Goal: Information Seeking & Learning: Learn about a topic

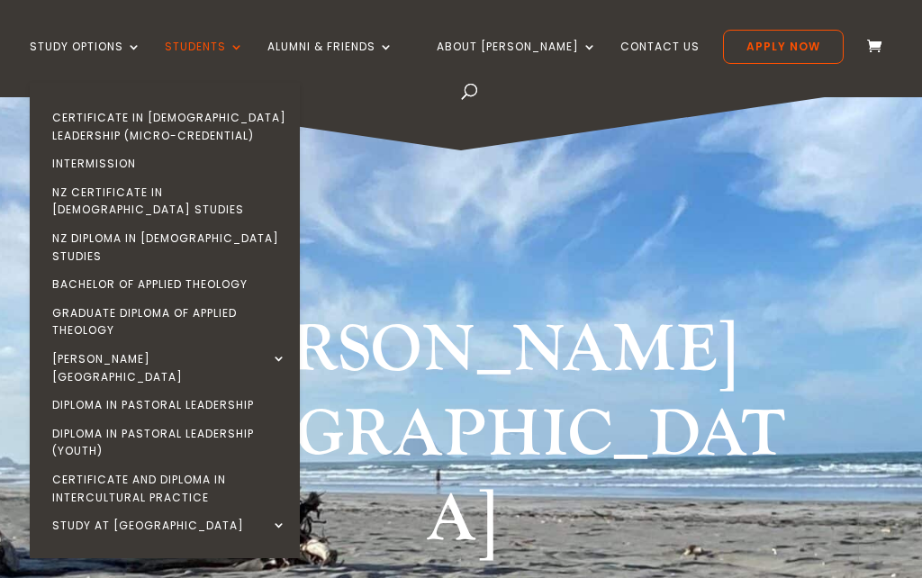
click at [101, 224] on link "NZ Diploma in [DEMOGRAPHIC_DATA] Studies" at bounding box center [169, 247] width 270 height 46
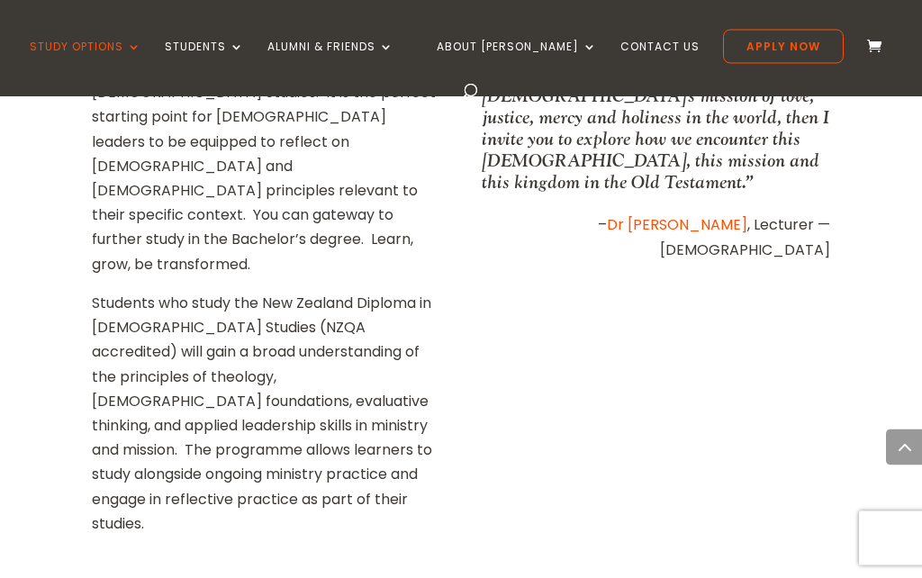
scroll to position [1033, 0]
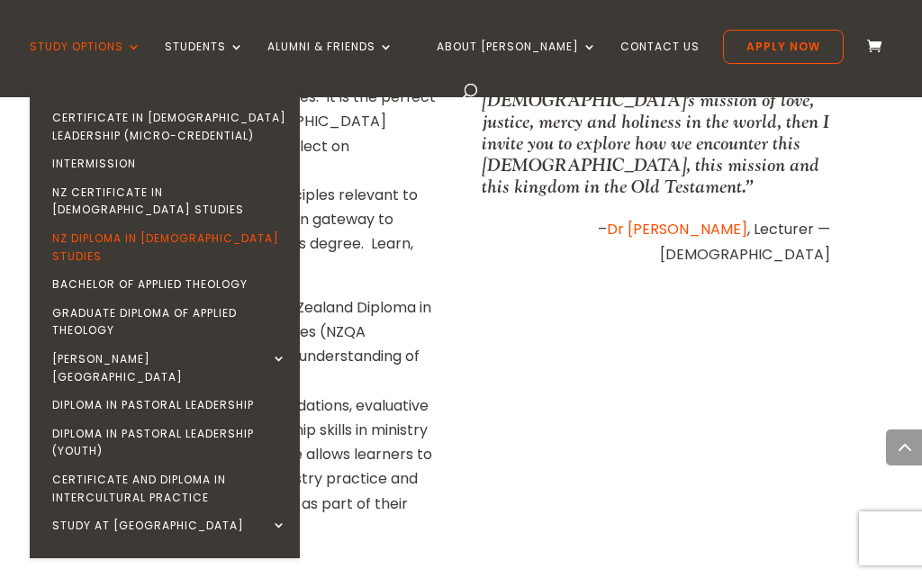
click at [238, 270] on link "Bachelor of Applied Theology" at bounding box center [169, 284] width 270 height 29
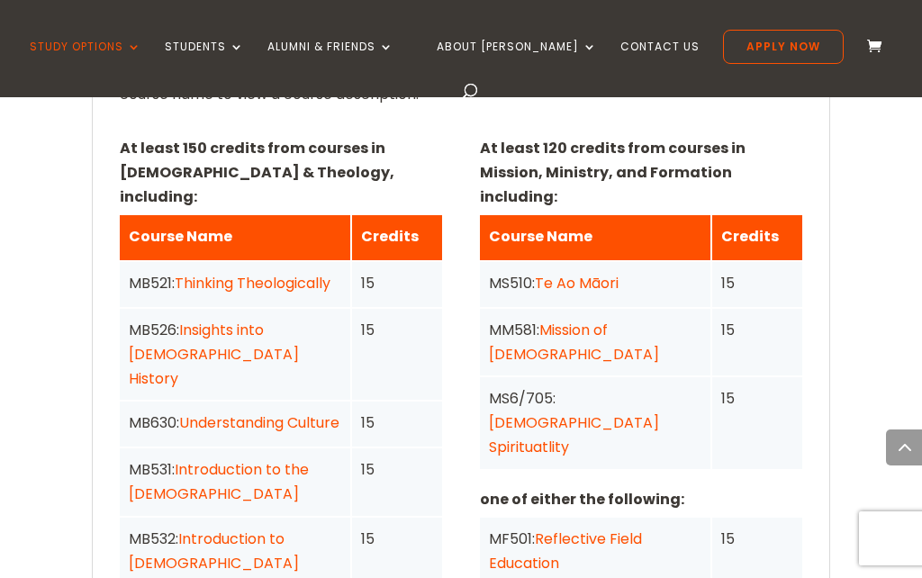
scroll to position [1407, 0]
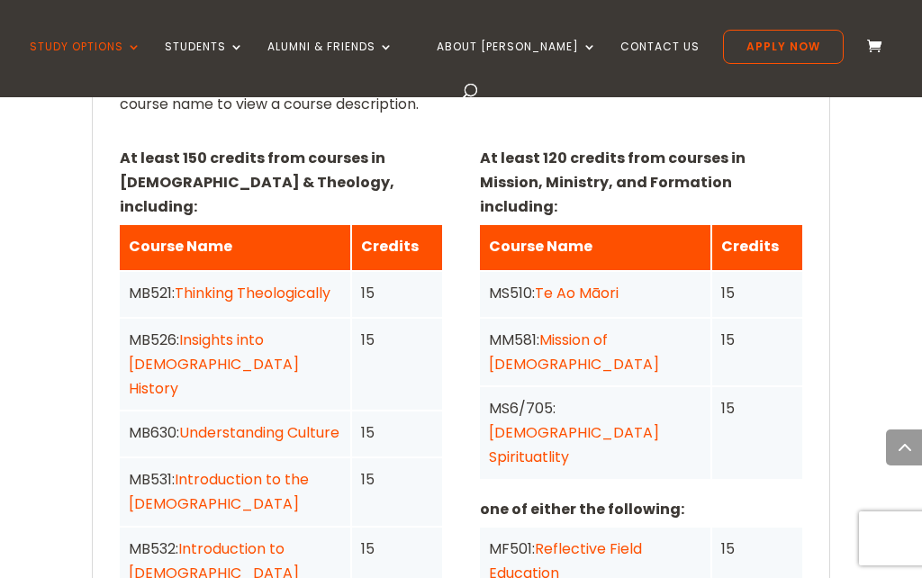
click at [261, 422] on link "Understanding Culture" at bounding box center [259, 432] width 160 height 21
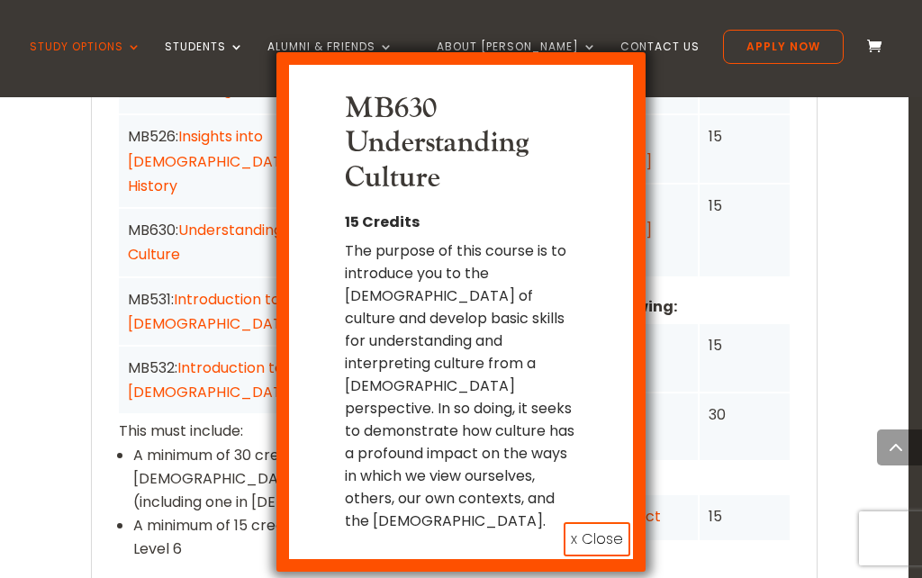
scroll to position [1601, 0]
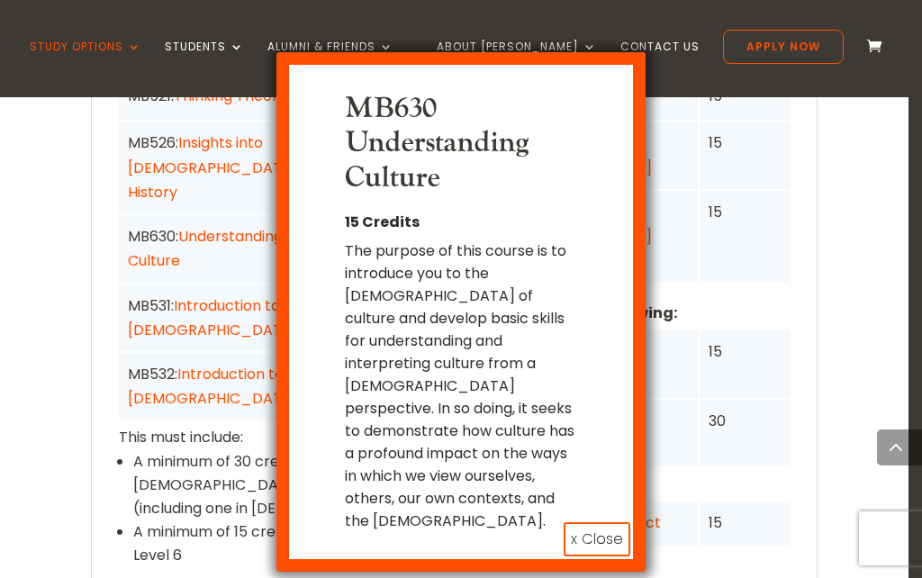
click at [595, 522] on button "x Close" at bounding box center [597, 539] width 67 height 34
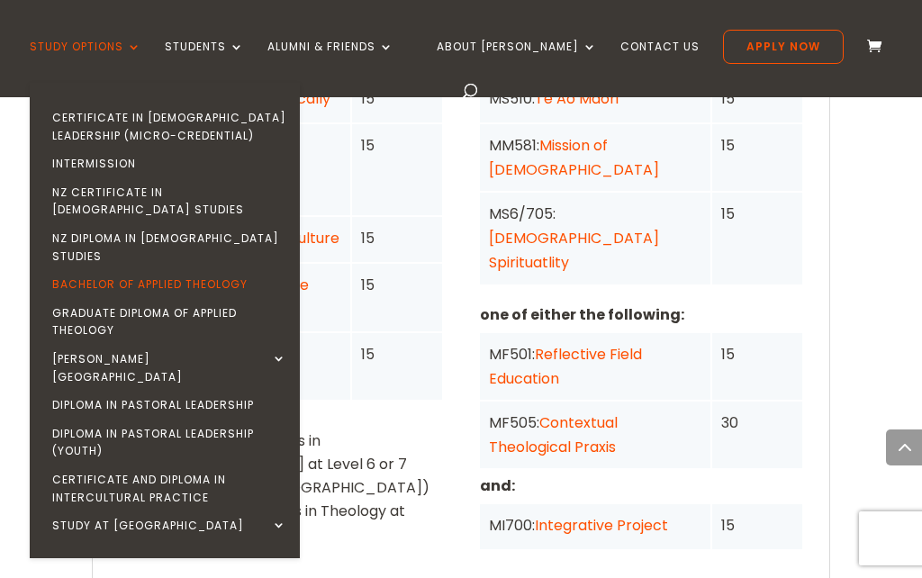
click at [197, 299] on link "Graduate Diploma of Applied Theology" at bounding box center [169, 322] width 270 height 46
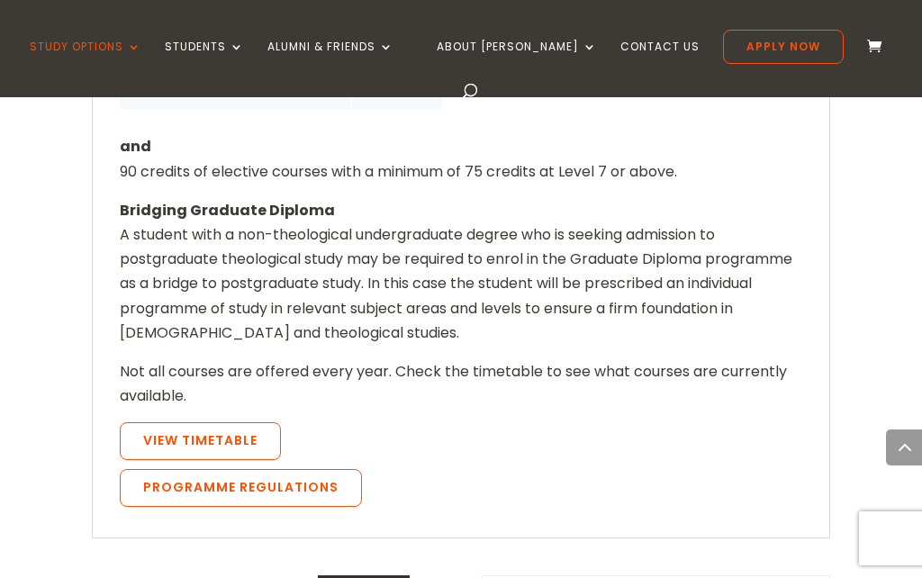
scroll to position [1897, 0]
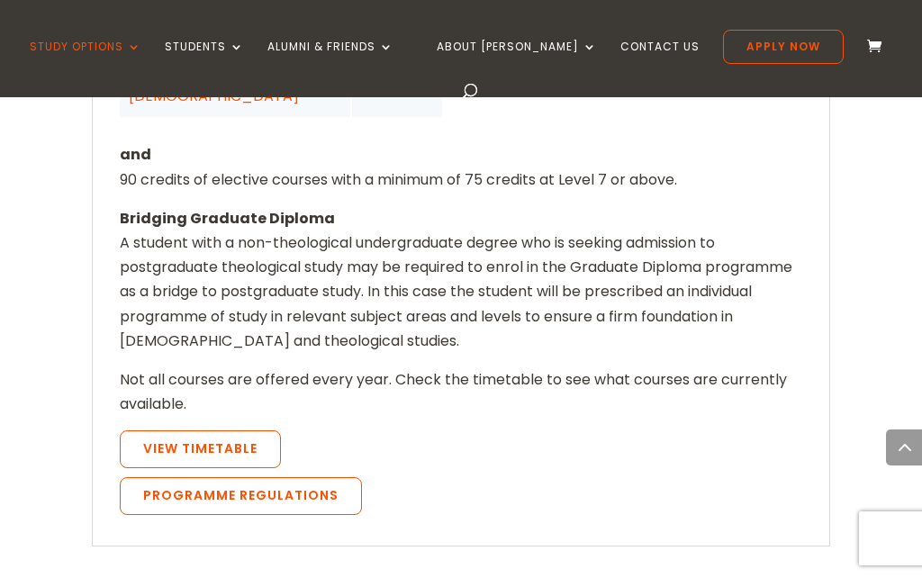
click at [244, 430] on link "View Timetable" at bounding box center [200, 449] width 161 height 38
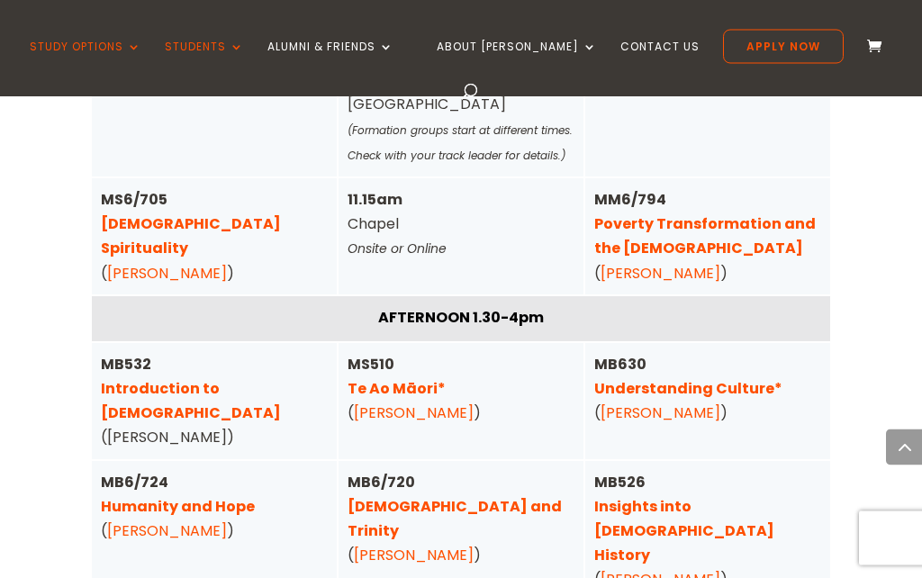
scroll to position [4808, 0]
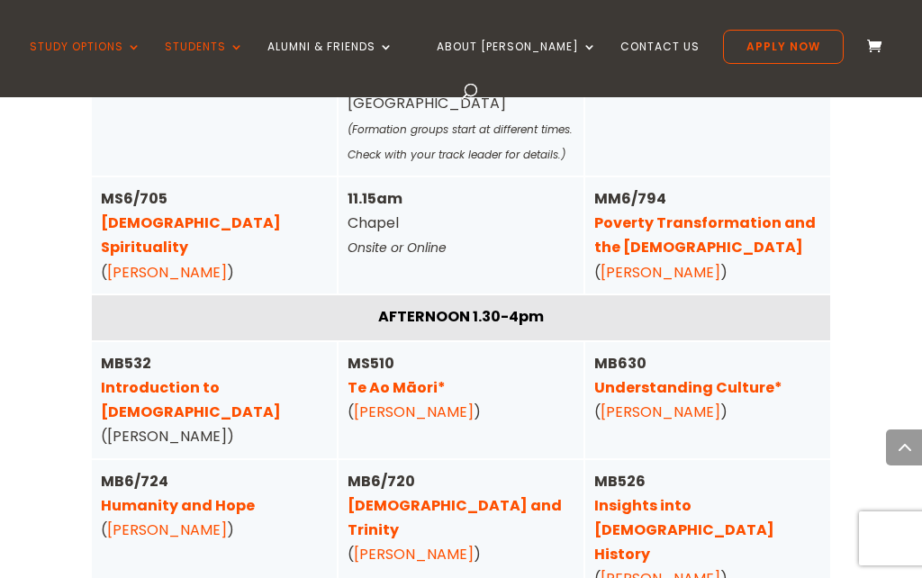
click at [194, 516] on link "Humanity and Hope" at bounding box center [178, 505] width 154 height 21
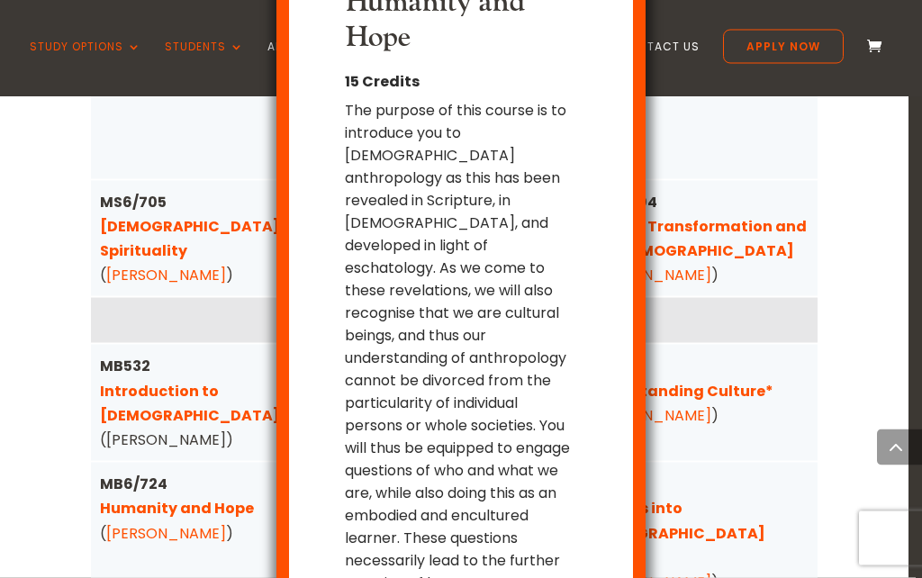
scroll to position [4846, 0]
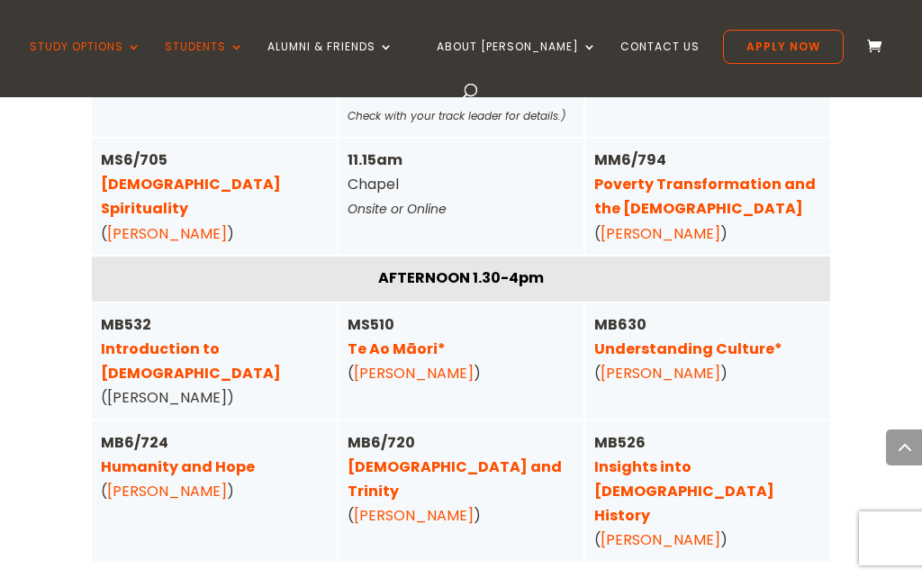
scroll to position [0, 0]
click at [431, 482] on link "Christ and Trinity" at bounding box center [455, 479] width 214 height 45
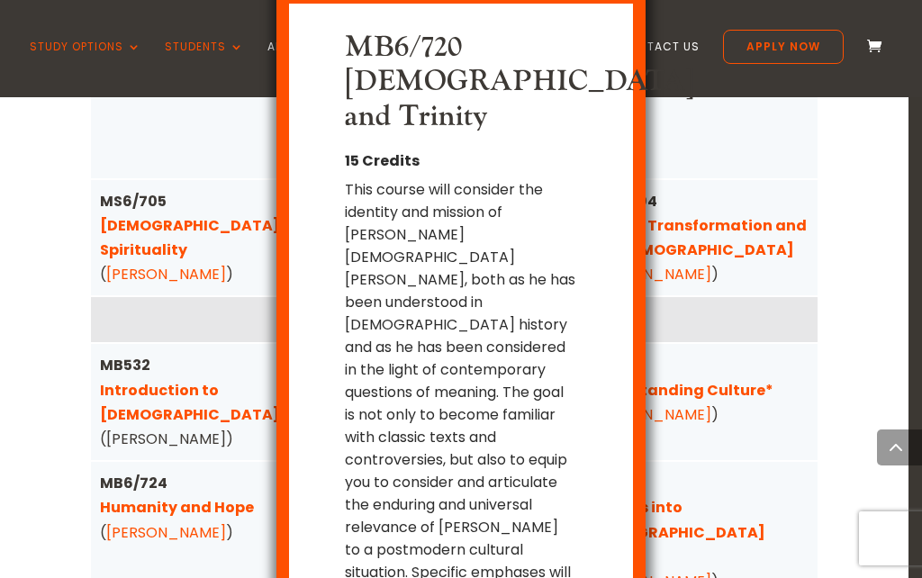
scroll to position [17, 0]
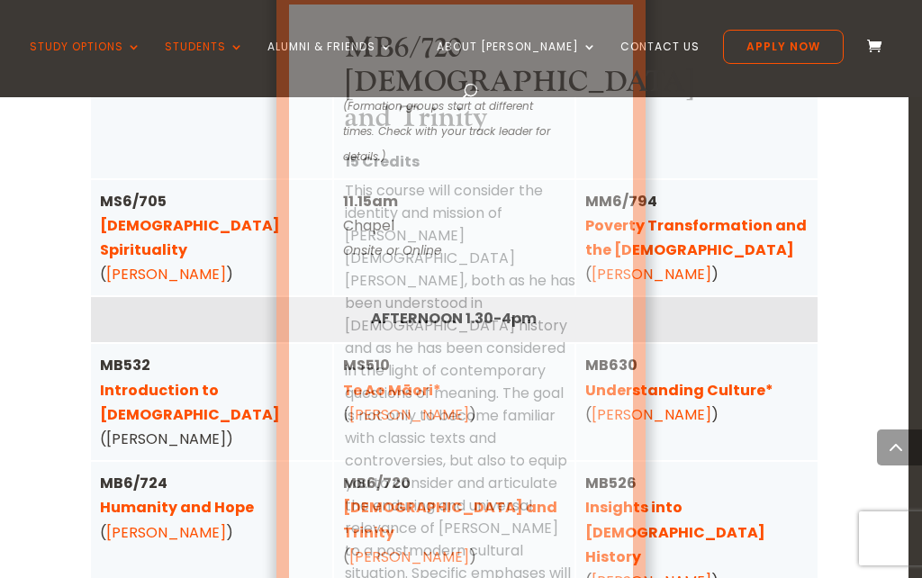
scroll to position [0, 0]
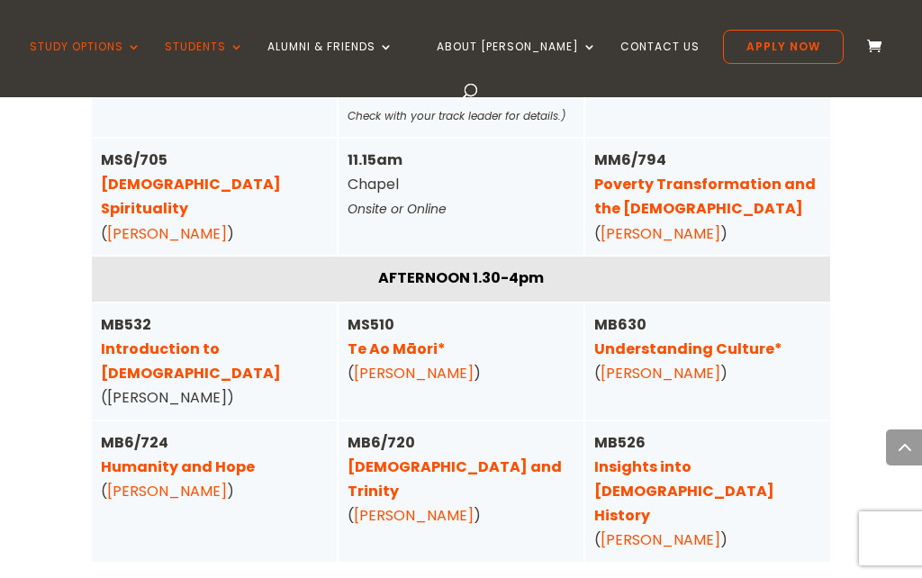
click at [749, 483] on link "Insights into [DEMOGRAPHIC_DATA] History" at bounding box center [684, 491] width 180 height 69
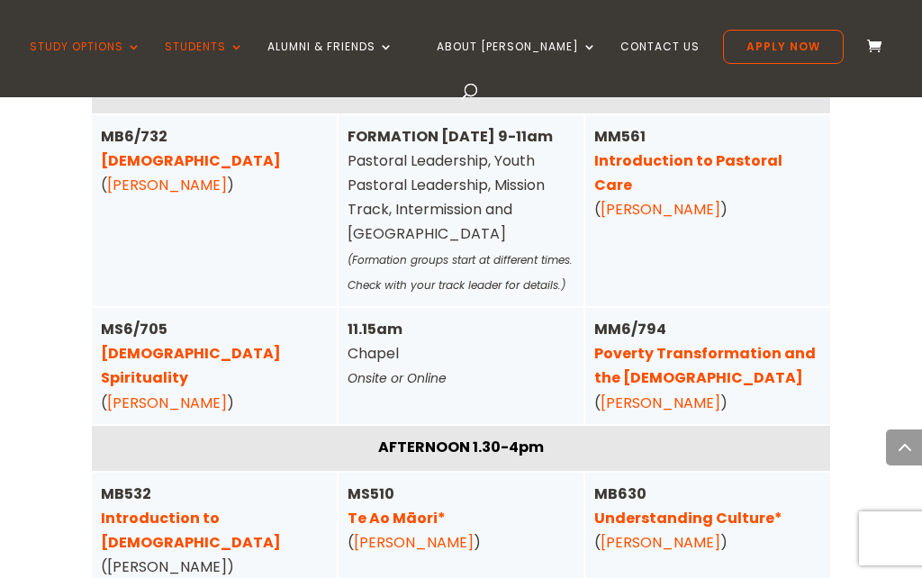
scroll to position [4676, 0]
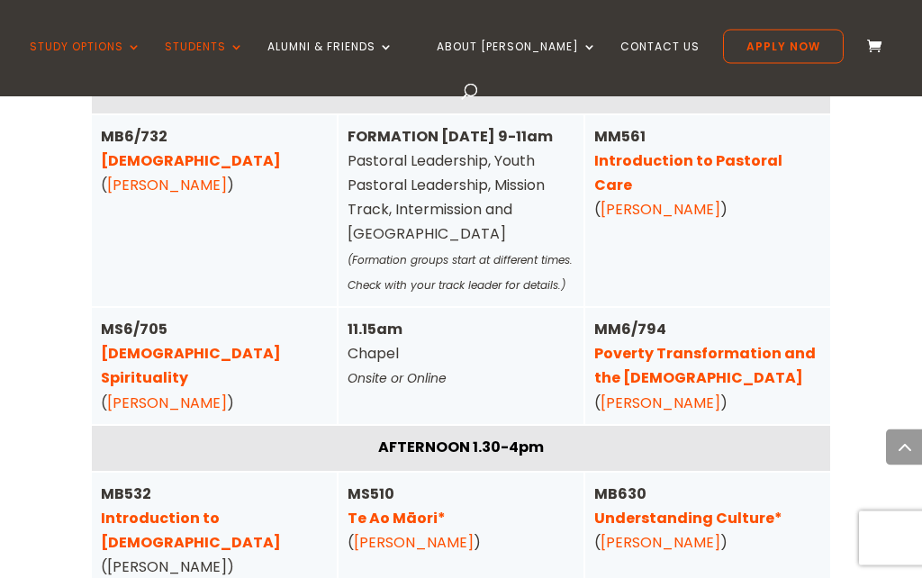
click at [765, 370] on link "Poverty Transformation and the Gospel" at bounding box center [705, 366] width 222 height 45
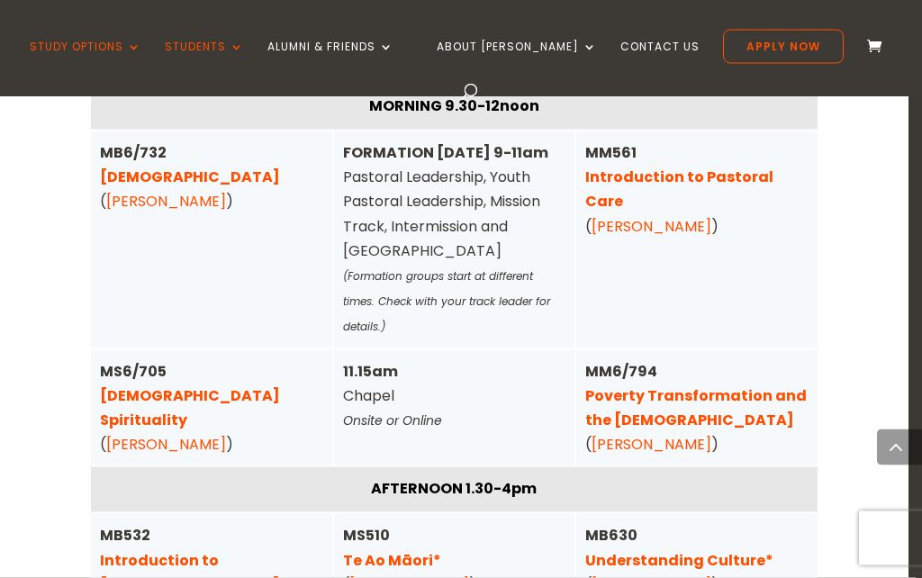
scroll to position [4677, 0]
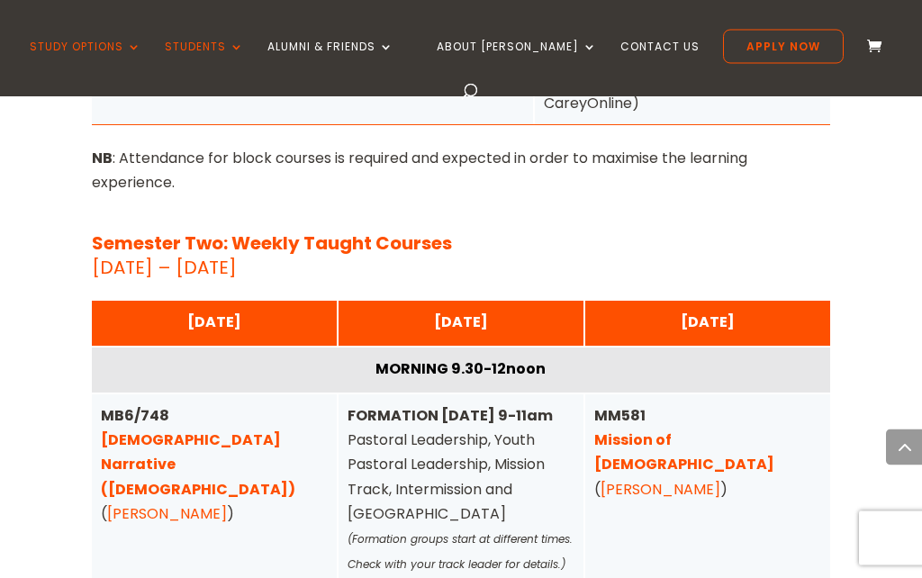
scroll to position [6179, 0]
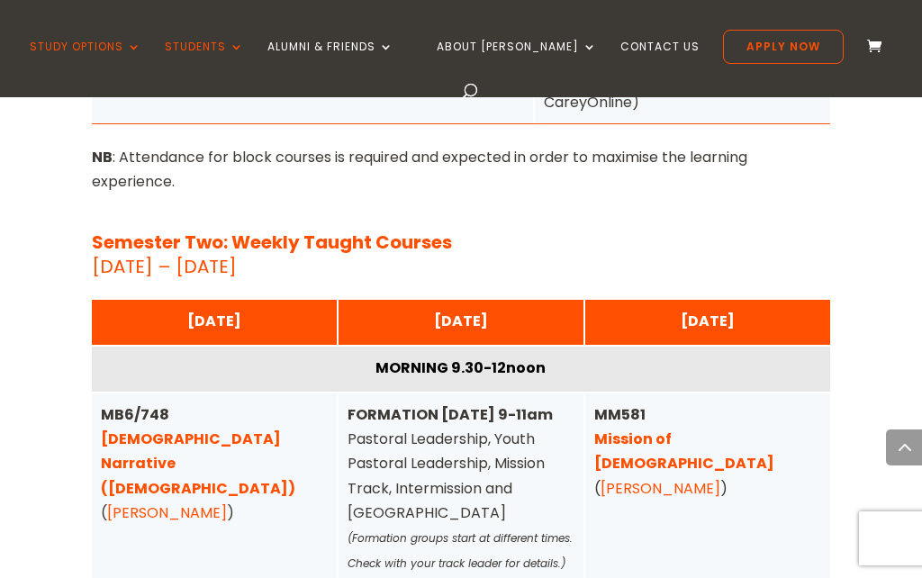
click at [228, 429] on link "Biblical Narrative (Old Testament)" at bounding box center [198, 463] width 194 height 69
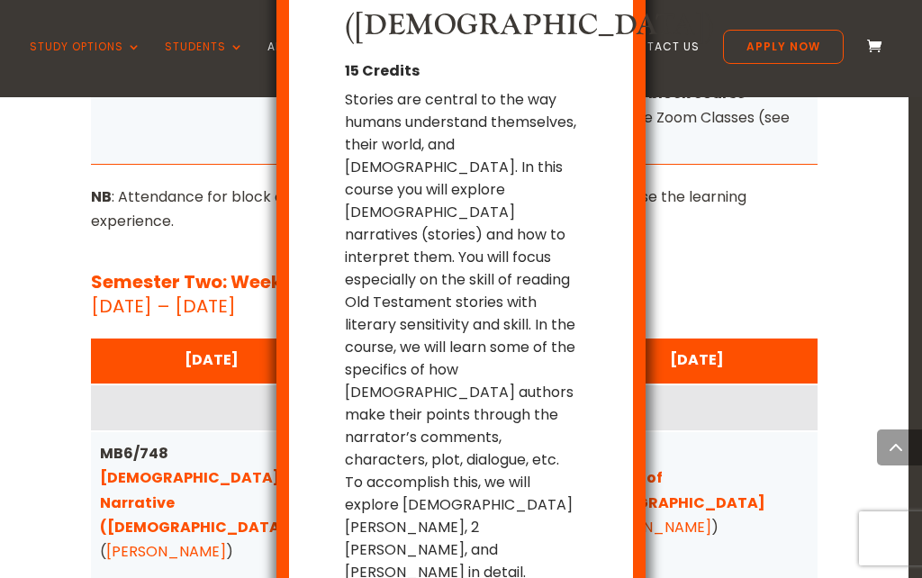
scroll to position [141, 0]
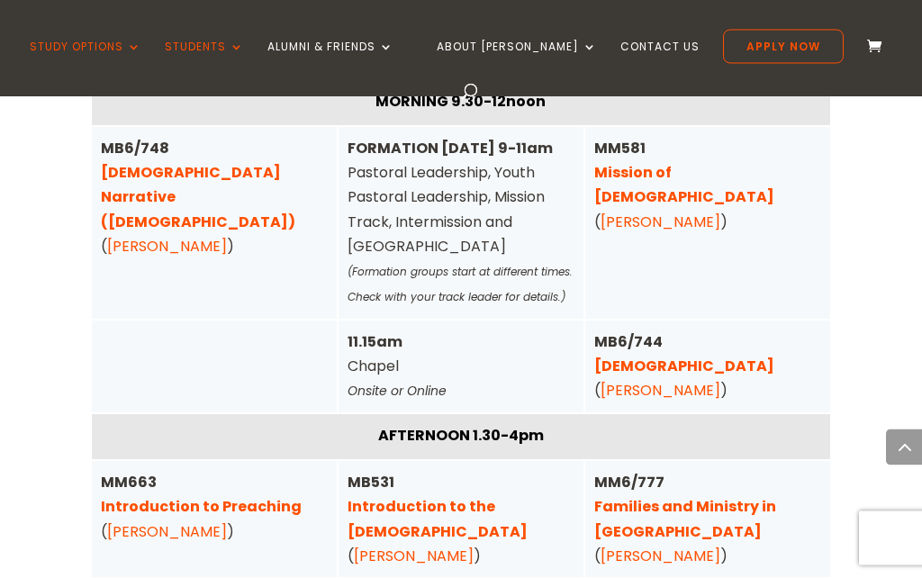
scroll to position [6460, 0]
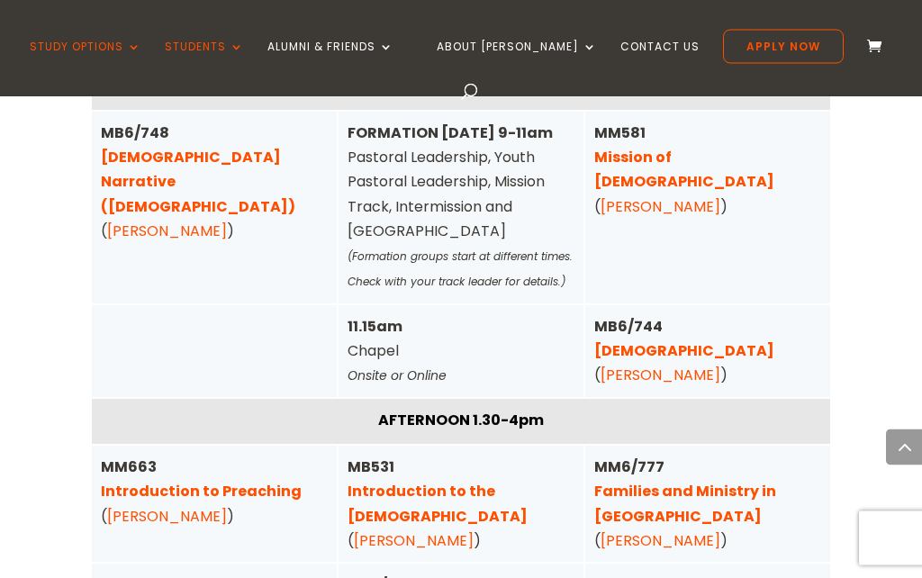
click at [493, 482] on link "Introduction to the [DEMOGRAPHIC_DATA]" at bounding box center [438, 504] width 180 height 45
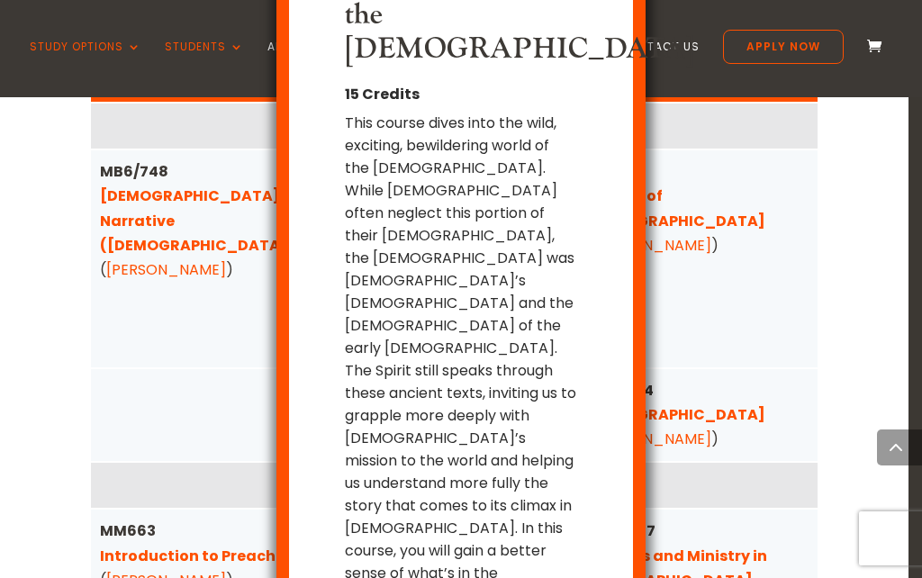
scroll to position [119, 0]
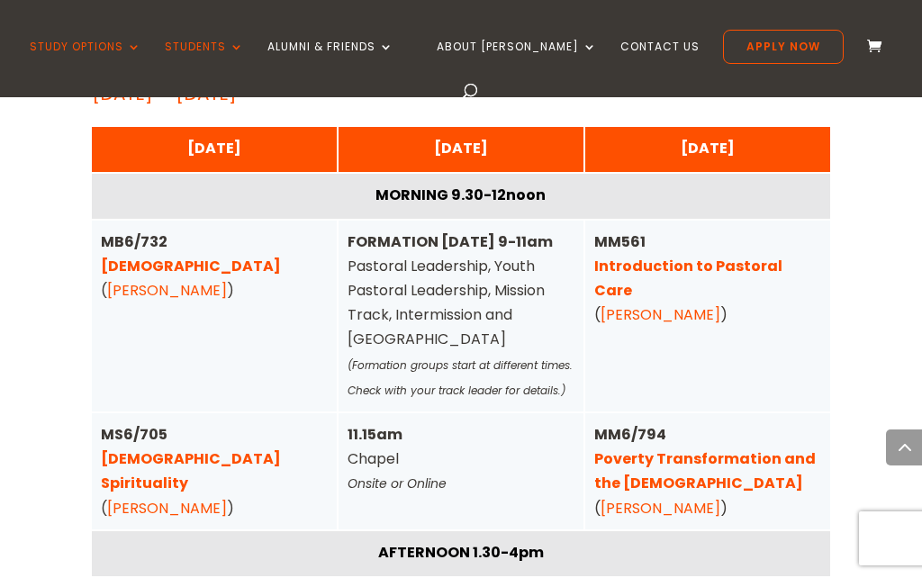
scroll to position [4571, 0]
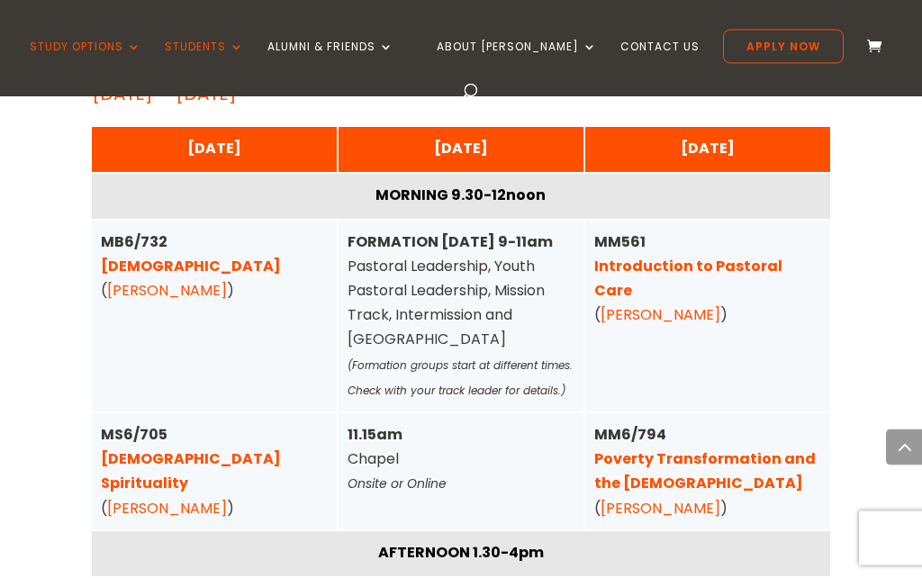
click at [167, 257] on link "Pentateuch" at bounding box center [191, 267] width 180 height 21
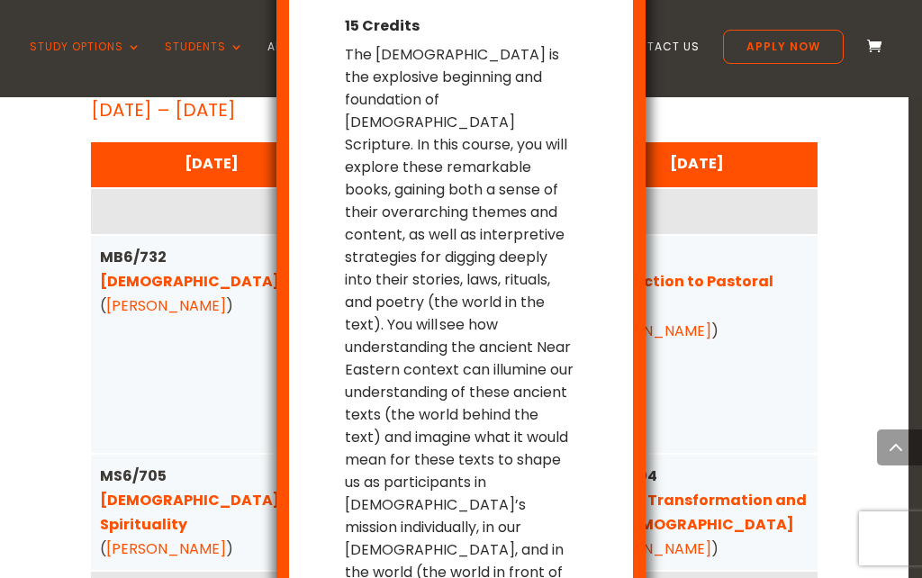
scroll to position [118, 0]
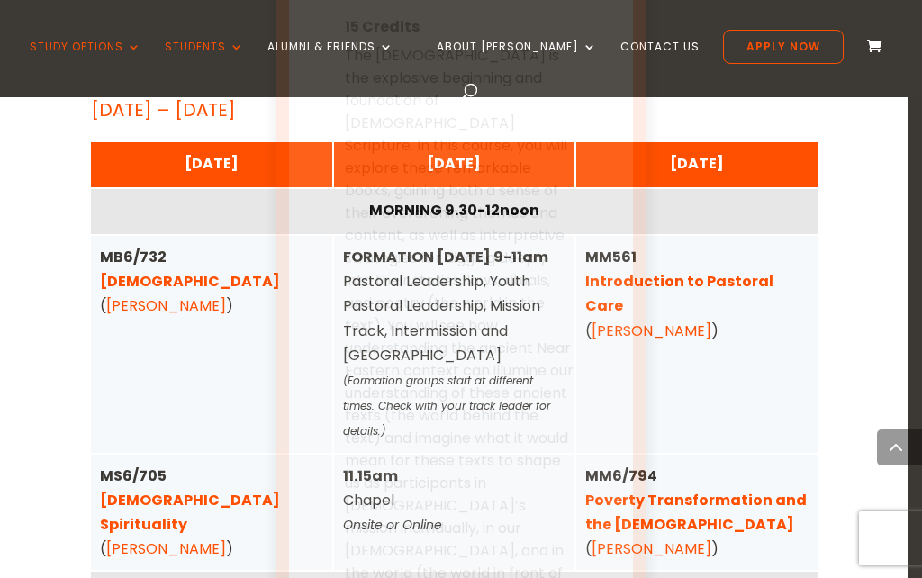
scroll to position [0, 0]
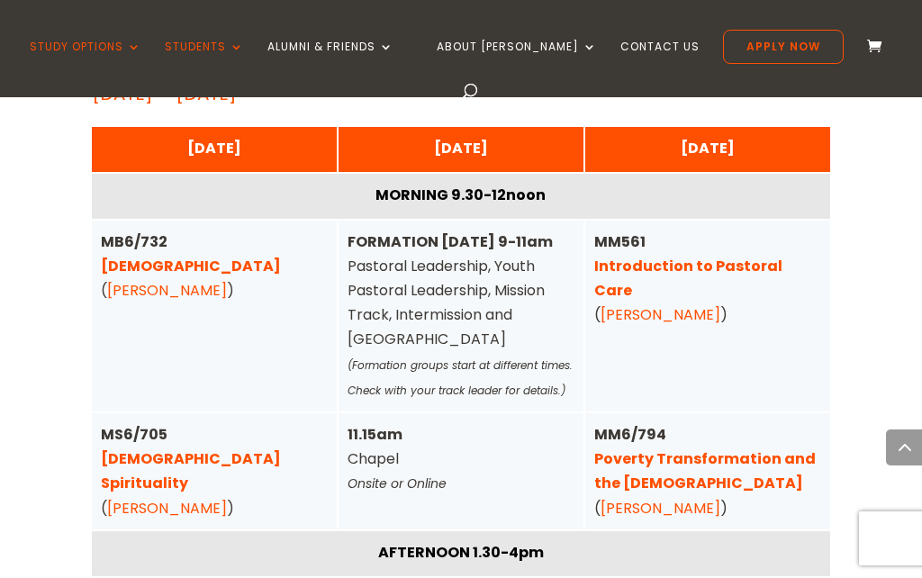
click at [206, 477] on link "Christian Spirituality" at bounding box center [191, 470] width 180 height 45
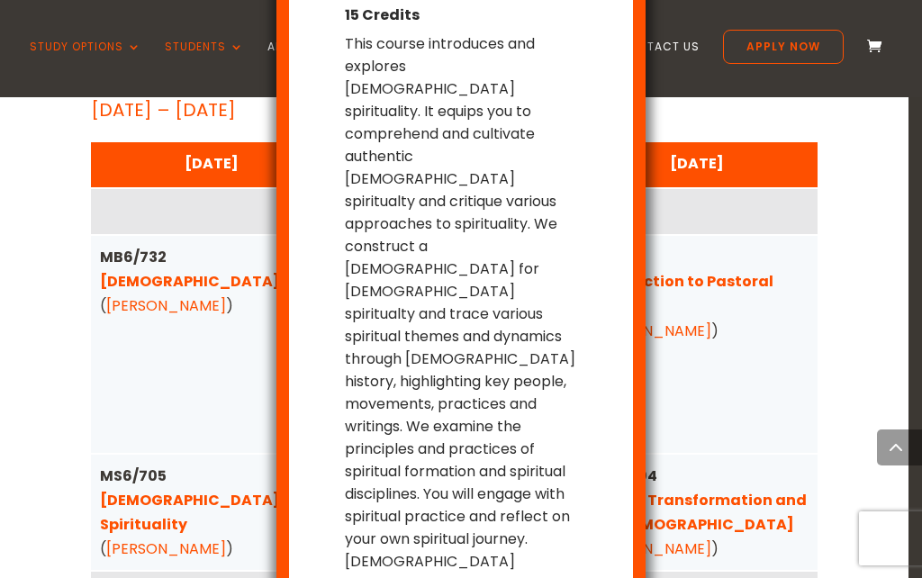
scroll to position [163, 0]
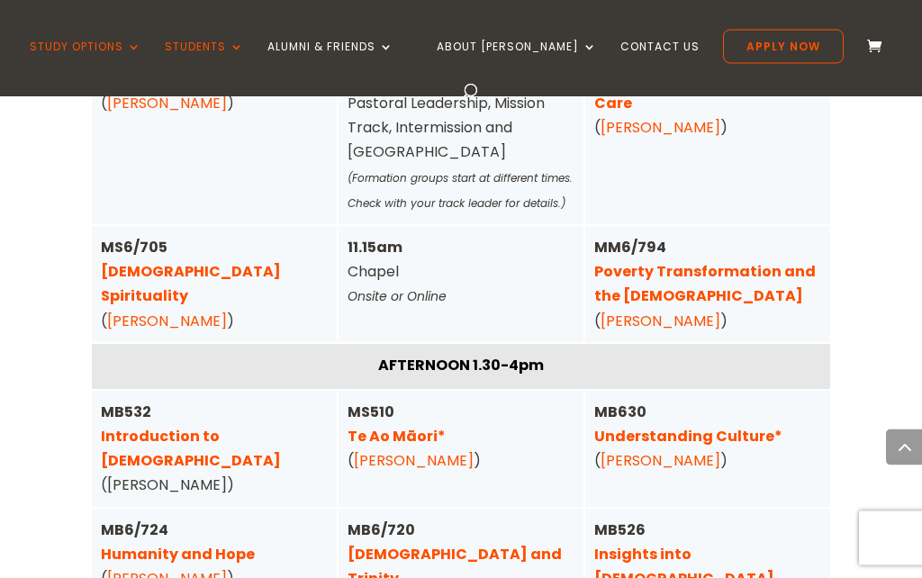
scroll to position [4760, 0]
